Goal: Transaction & Acquisition: Purchase product/service

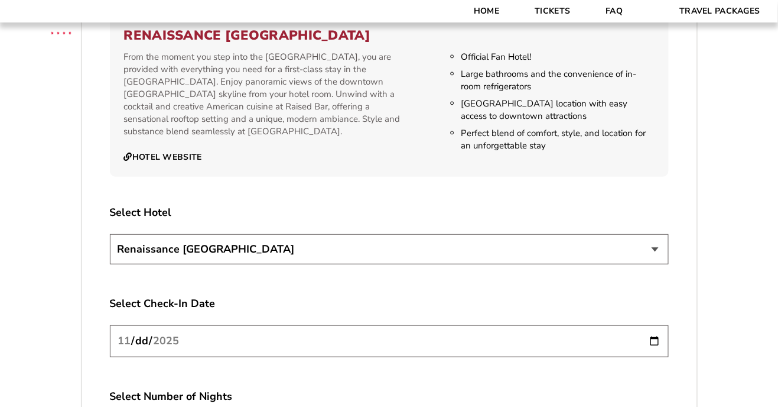
scroll to position [1284, 0]
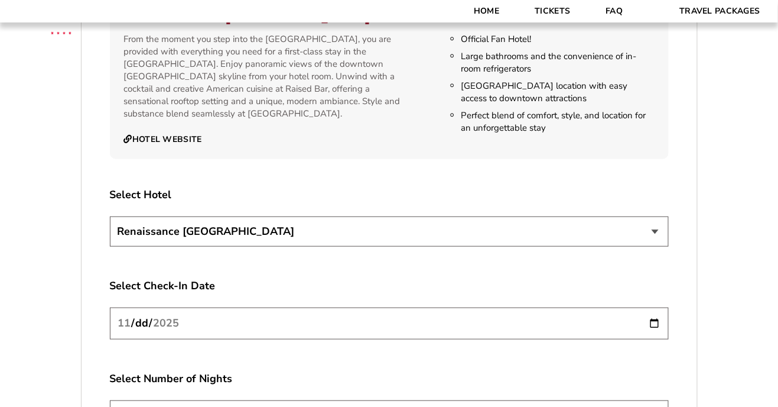
click at [165, 246] on select "Renaissance [GEOGRAPHIC_DATA]" at bounding box center [389, 231] width 559 height 30
click at [657, 244] on select "Renaissance [GEOGRAPHIC_DATA]" at bounding box center [389, 231] width 559 height 30
click at [316, 246] on select "Renaissance [GEOGRAPHIC_DATA]" at bounding box center [389, 231] width 559 height 30
click at [110, 233] on select "Renaissance [GEOGRAPHIC_DATA]" at bounding box center [389, 231] width 559 height 30
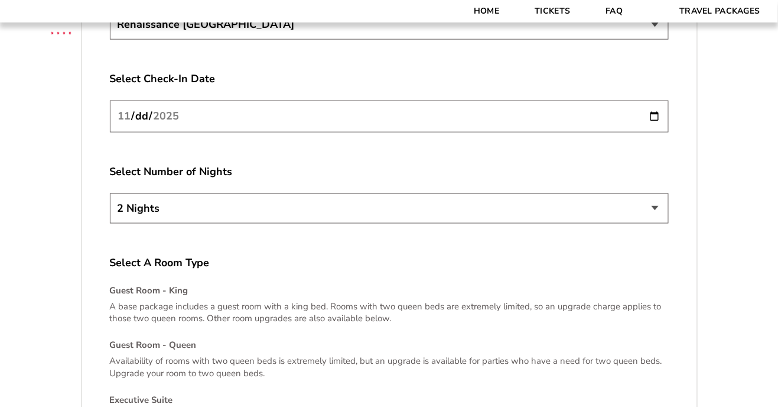
scroll to position [1496, 0]
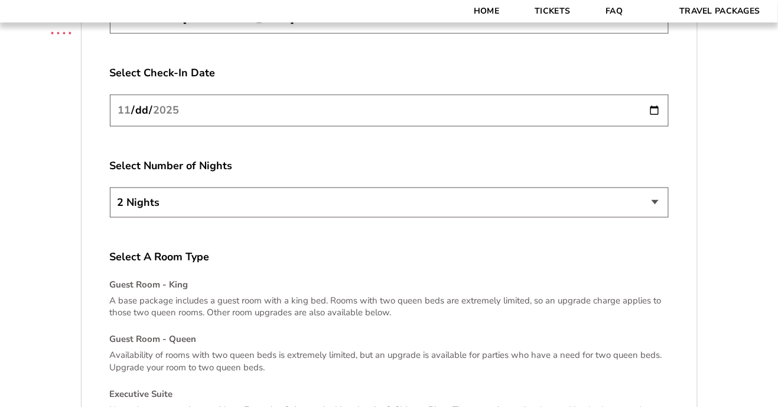
click at [167, 213] on select "2 Nights 3 Nights 4 Nights" at bounding box center [389, 202] width 559 height 30
click at [110, 204] on select "2 Nights 3 Nights 4 Nights" at bounding box center [389, 202] width 559 height 30
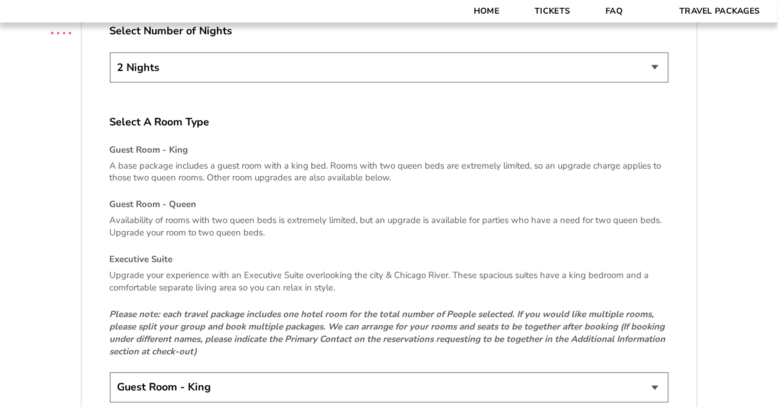
scroll to position [1632, 0]
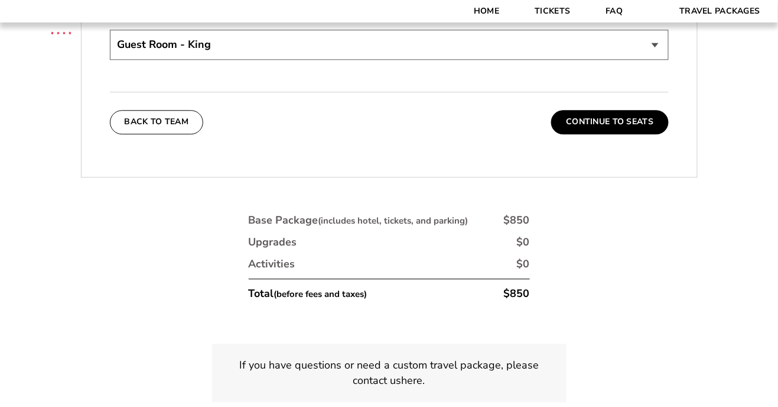
scroll to position [1977, 0]
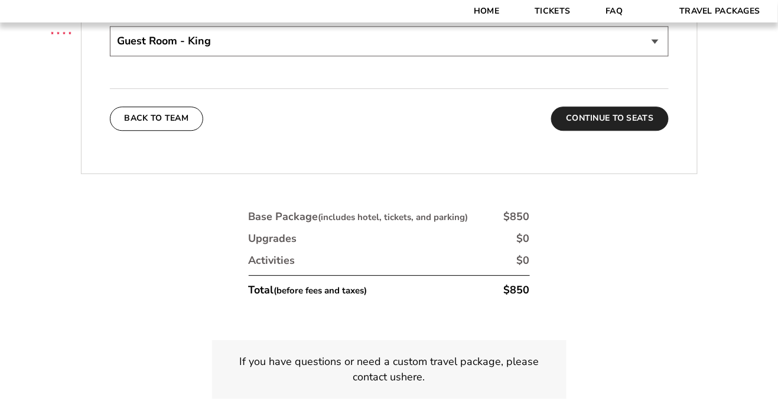
click at [606, 130] on button "Continue To Seats" at bounding box center [609, 118] width 117 height 24
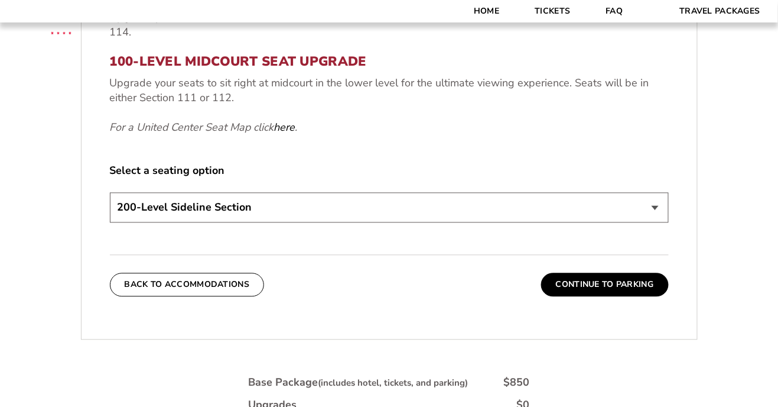
scroll to position [543, 0]
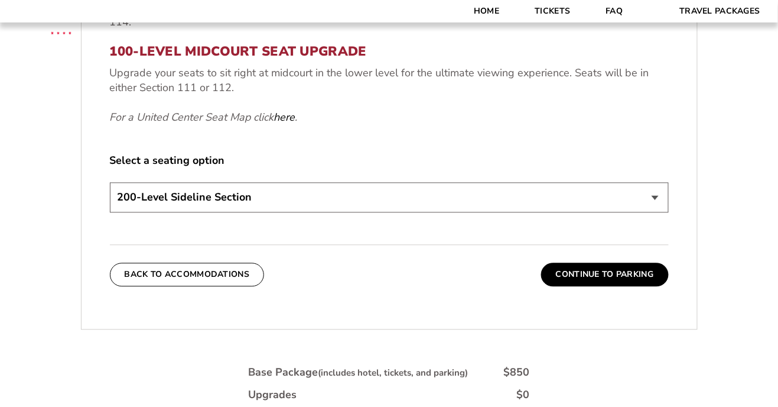
click at [154, 213] on select "200-Level Sideline Section 100-Level Corner Seat Upgrade (+$80 per person) 100-…" at bounding box center [389, 198] width 559 height 30
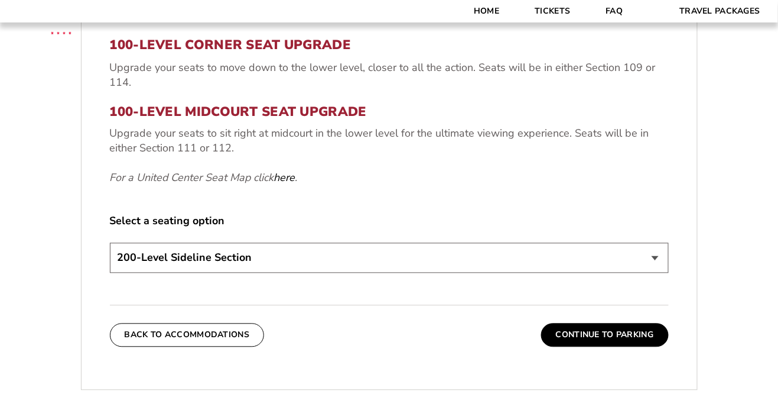
scroll to position [481, 0]
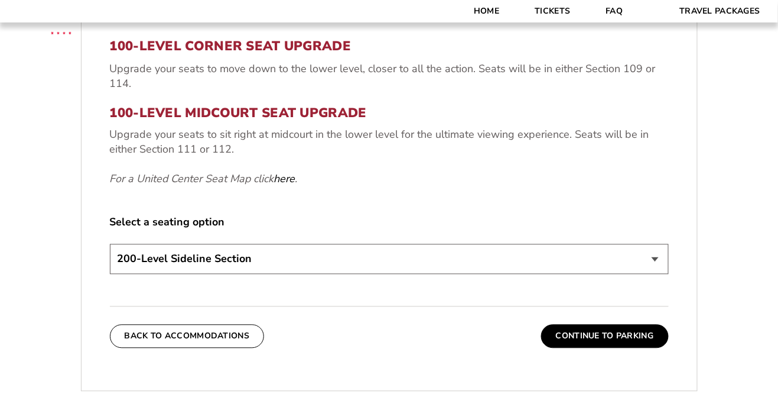
click at [153, 274] on select "200-Level Sideline Section 100-Level Corner Seat Upgrade (+$80 per person) 100-…" at bounding box center [389, 259] width 559 height 30
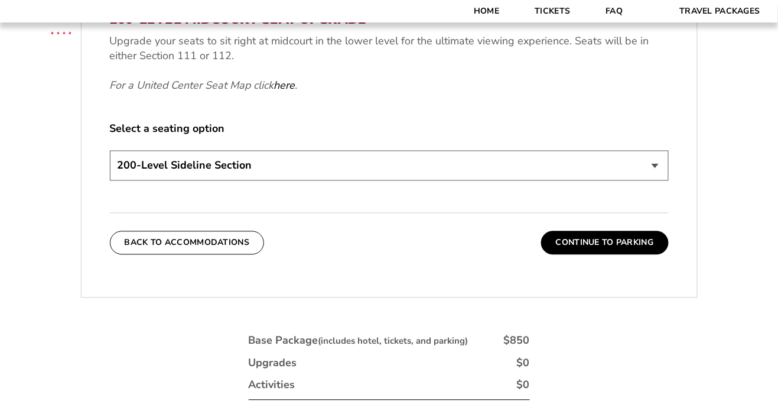
scroll to position [571, 0]
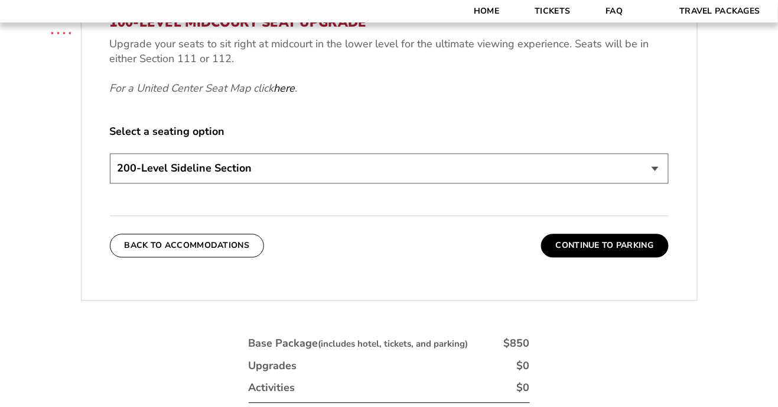
click at [148, 184] on select "200-Level Sideline Section 100-Level Corner Seat Upgrade (+$80 per person) 100-…" at bounding box center [389, 169] width 559 height 30
select select "100-Level Midcourt Seat Upgrade"
click at [110, 171] on select "200-Level Sideline Section 100-Level Corner Seat Upgrade (+$80 per person) 100-…" at bounding box center [389, 169] width 559 height 30
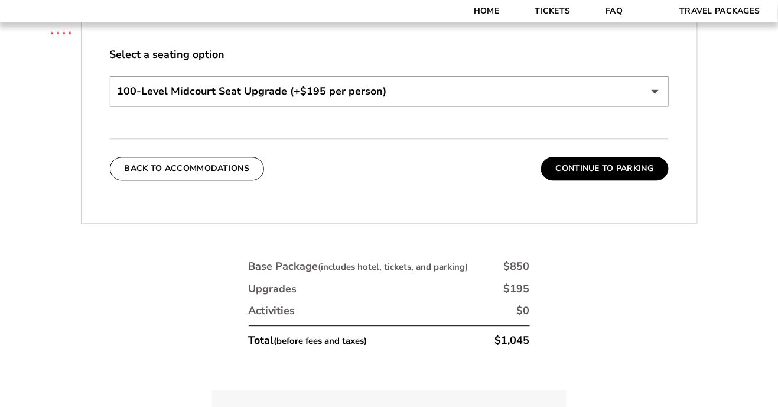
scroll to position [655, 0]
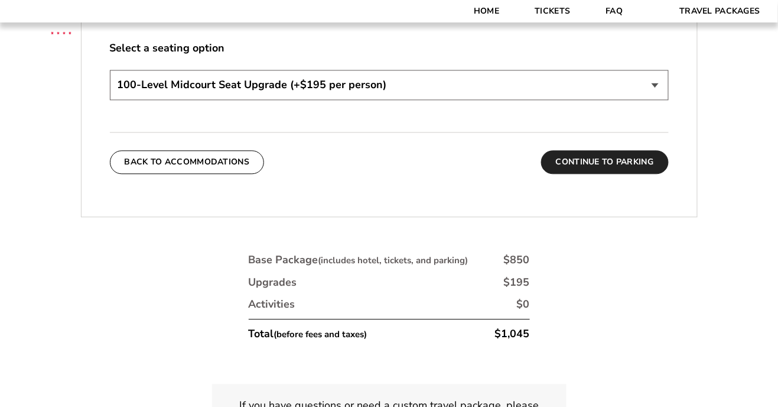
click at [606, 171] on button "Continue To Parking" at bounding box center [605, 162] width 128 height 24
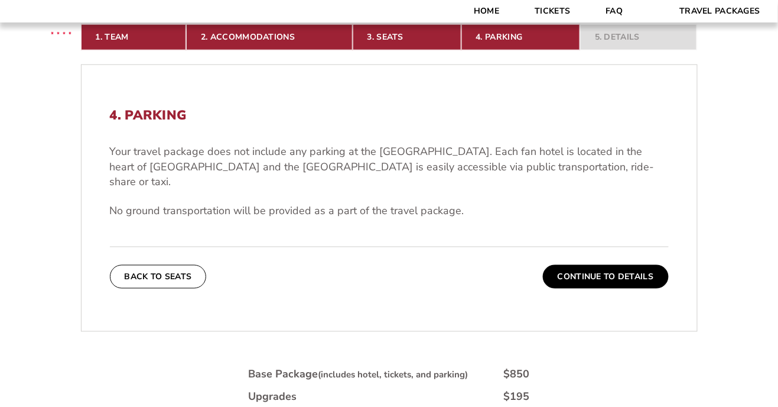
scroll to position [297, 0]
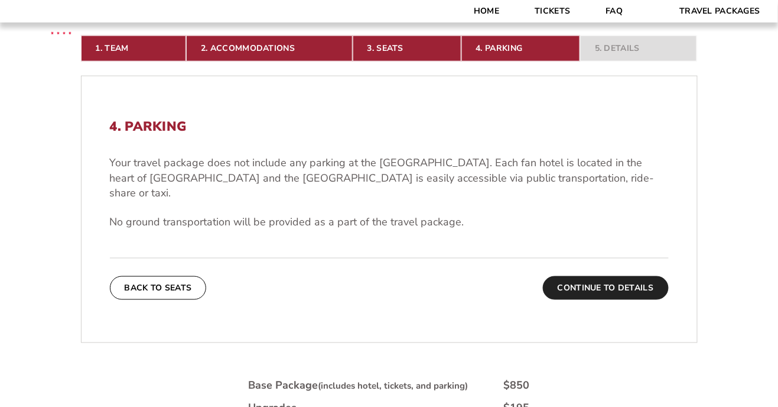
click at [605, 297] on button "Continue To Details" at bounding box center [606, 288] width 126 height 24
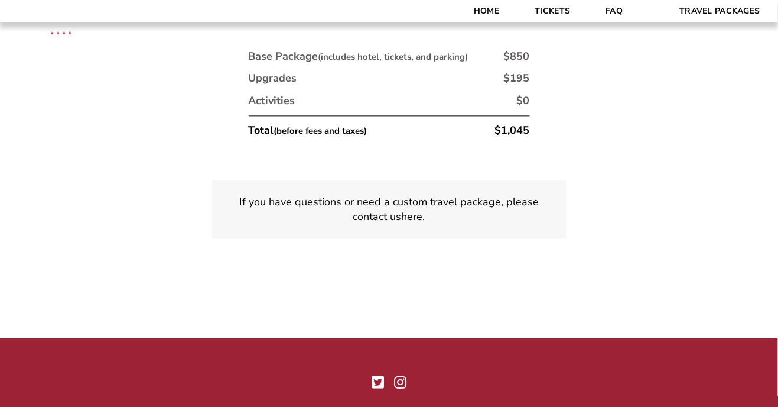
scroll to position [658, 0]
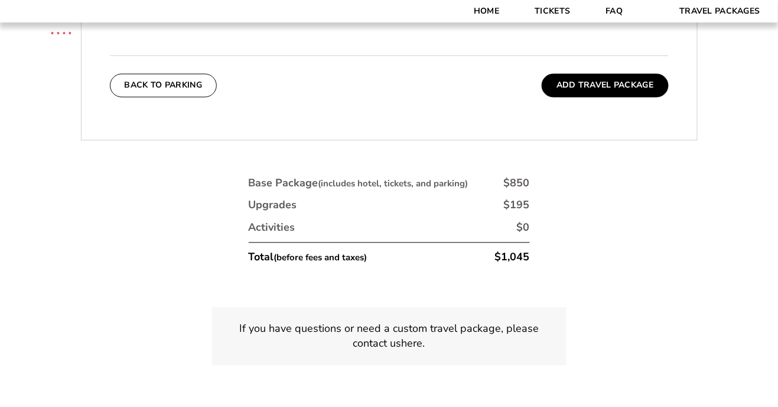
scroll to position [532, 0]
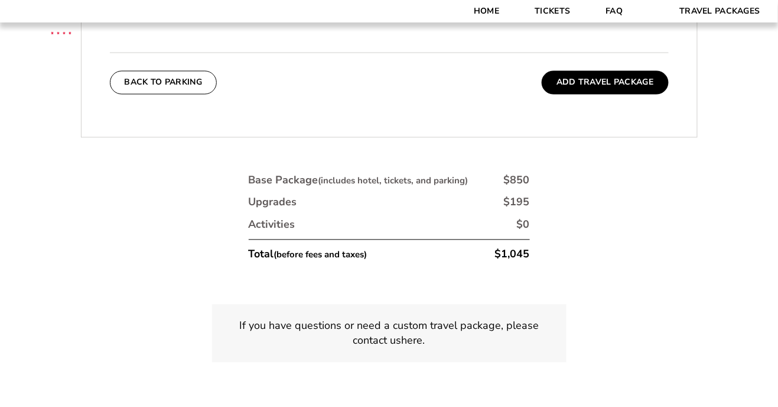
click at [327, 348] on p "If you have questions or need a custom travel package, please contact us here ." at bounding box center [389, 334] width 326 height 30
click at [386, 348] on p "If you have questions or need a custom travel package, please contact us here ." at bounding box center [389, 334] width 326 height 30
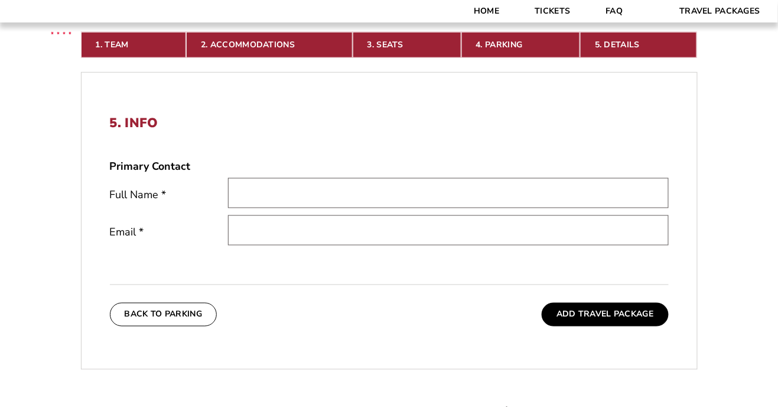
scroll to position [303, 0]
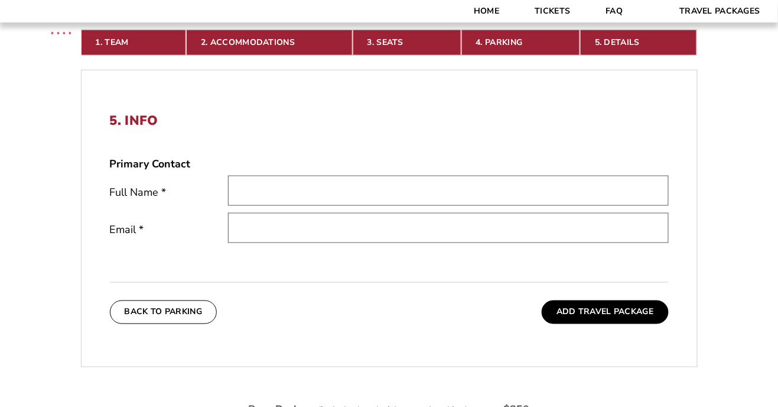
click at [248, 206] on input "text" at bounding box center [448, 191] width 441 height 30
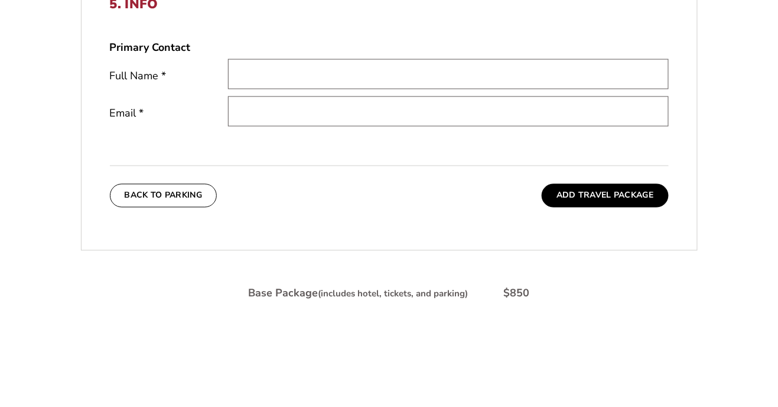
type input "[PERSON_NAME]"
type input "[EMAIL_ADDRESS][DOMAIN_NAME]"
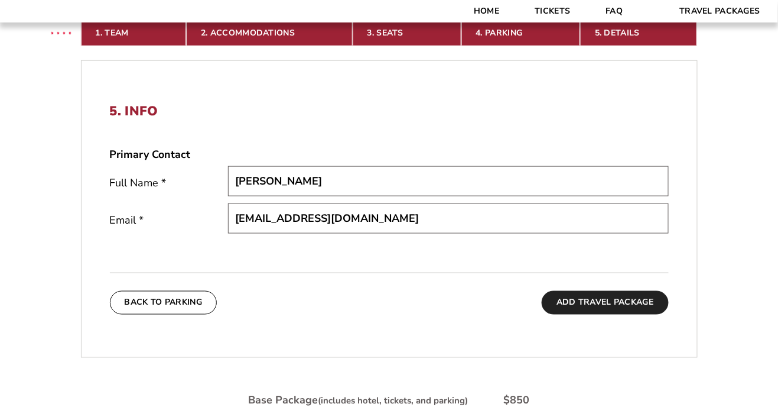
click at [609, 314] on button "Add Travel Package" at bounding box center [605, 303] width 126 height 24
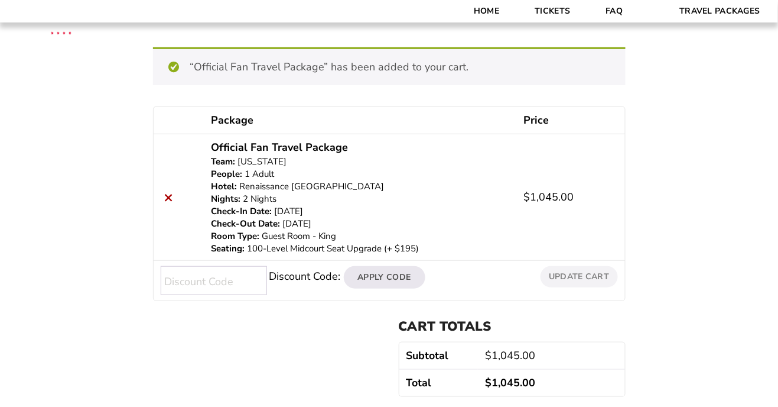
scroll to position [132, 0]
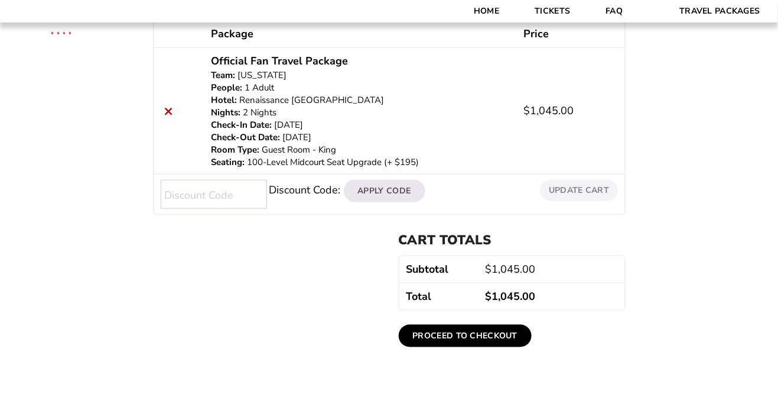
click at [178, 190] on input "Discount Code:" at bounding box center [214, 194] width 106 height 29
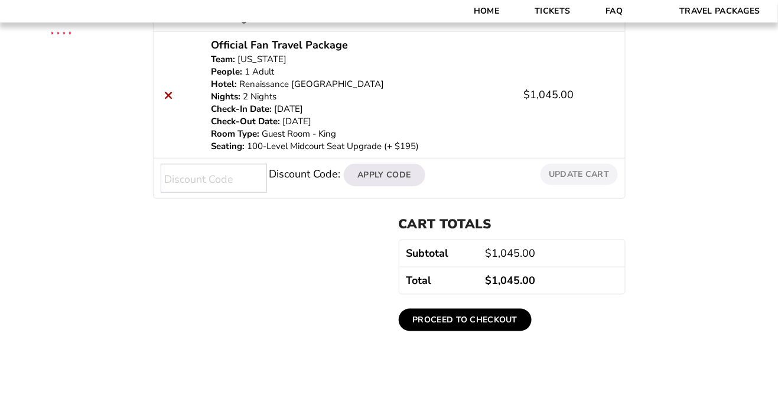
scroll to position [242, 0]
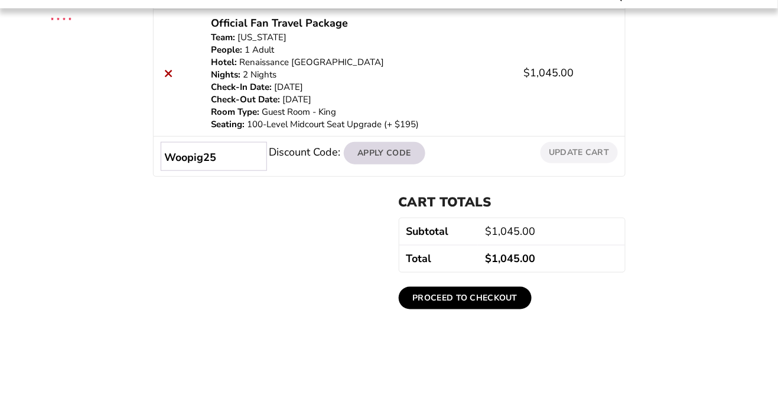
type input "Woopig25"
click at [375, 167] on button "Apply Code" at bounding box center [385, 167] width 82 height 22
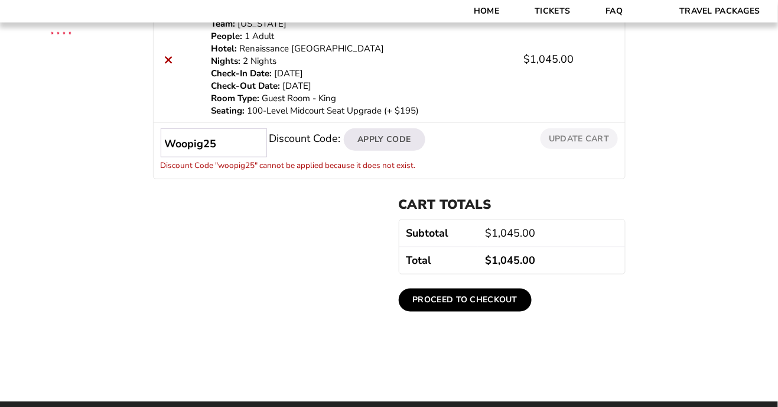
scroll to position [207, 0]
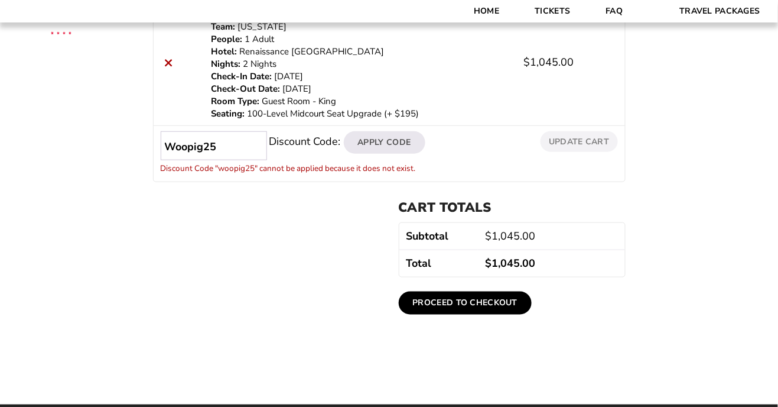
click at [232, 139] on input "Woopig25" at bounding box center [214, 145] width 106 height 29
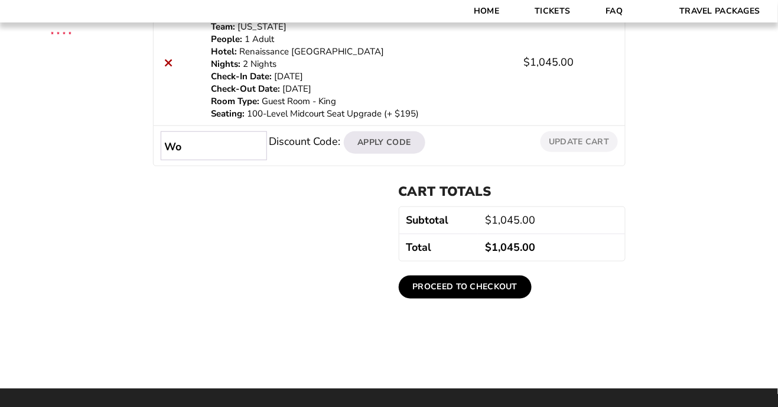
type input "W"
click at [78, 131] on div "Review & Confirm Package Price Quantity Total × Official Fan Travel Package Tea…" at bounding box center [389, 80] width 778 height 474
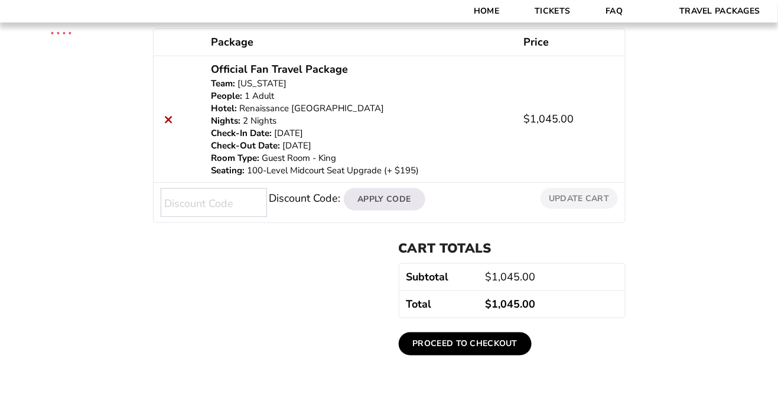
scroll to position [0, 0]
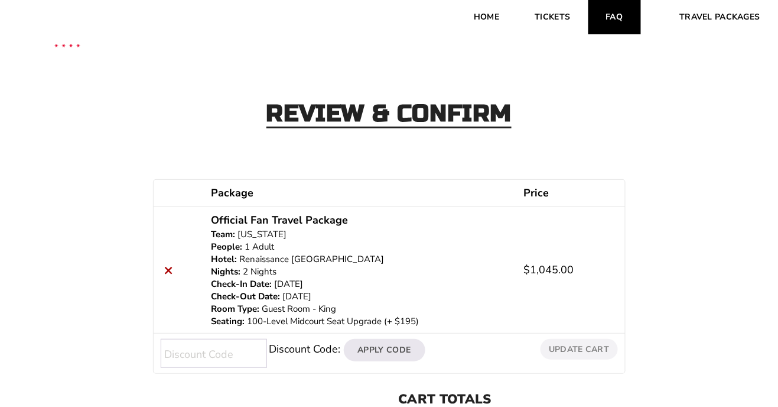
click at [621, 17] on link "FAQ" at bounding box center [615, 17] width 53 height 34
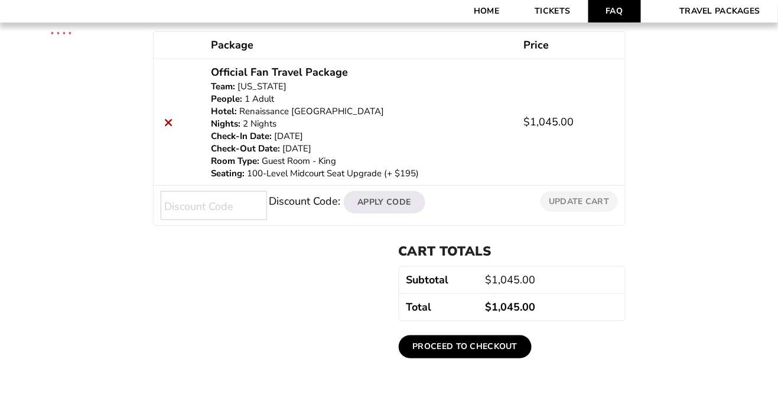
scroll to position [149, 0]
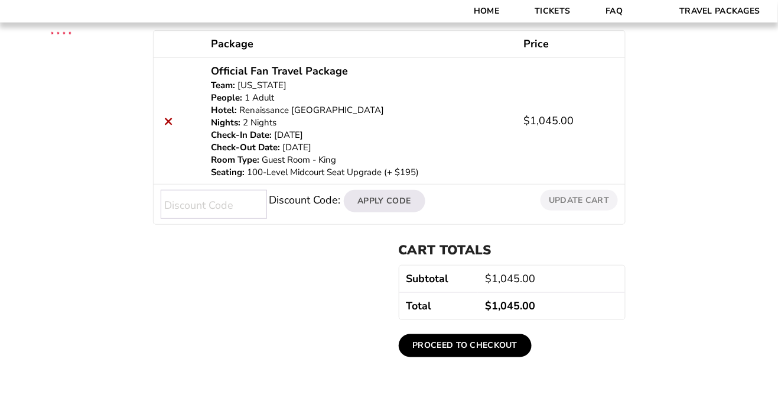
click at [471, 341] on link "Proceed to checkout" at bounding box center [466, 345] width 134 height 22
